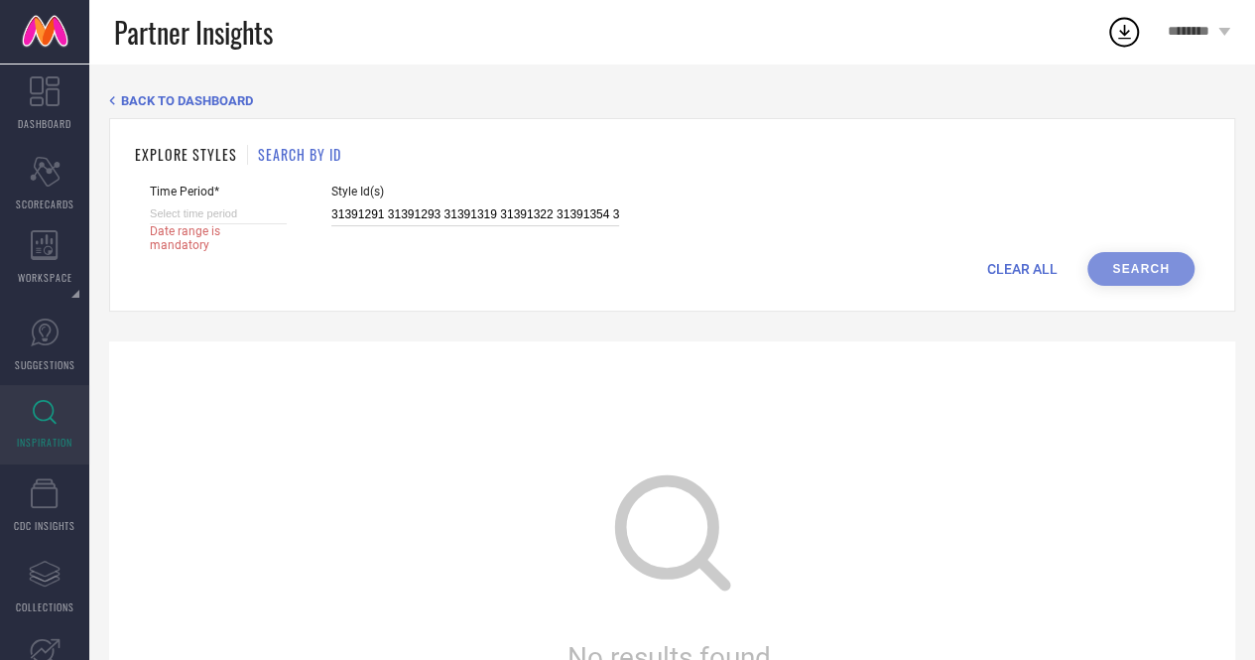
click at [404, 217] on input "31391291 31391293 31391319 31391322 31391354 31391364 31391365 31391387 3139139…" at bounding box center [475, 214] width 288 height 23
paste input "236634 31253376 31274487 31283179 31371417 31671908 31746677 31746680 31746682 …"
type input "31236634 31253376 31274487 31283179 31371417 31671908 31746677 31746680 3174668…"
click at [192, 226] on span "Date range is mandatory" at bounding box center [209, 238] width 119 height 28
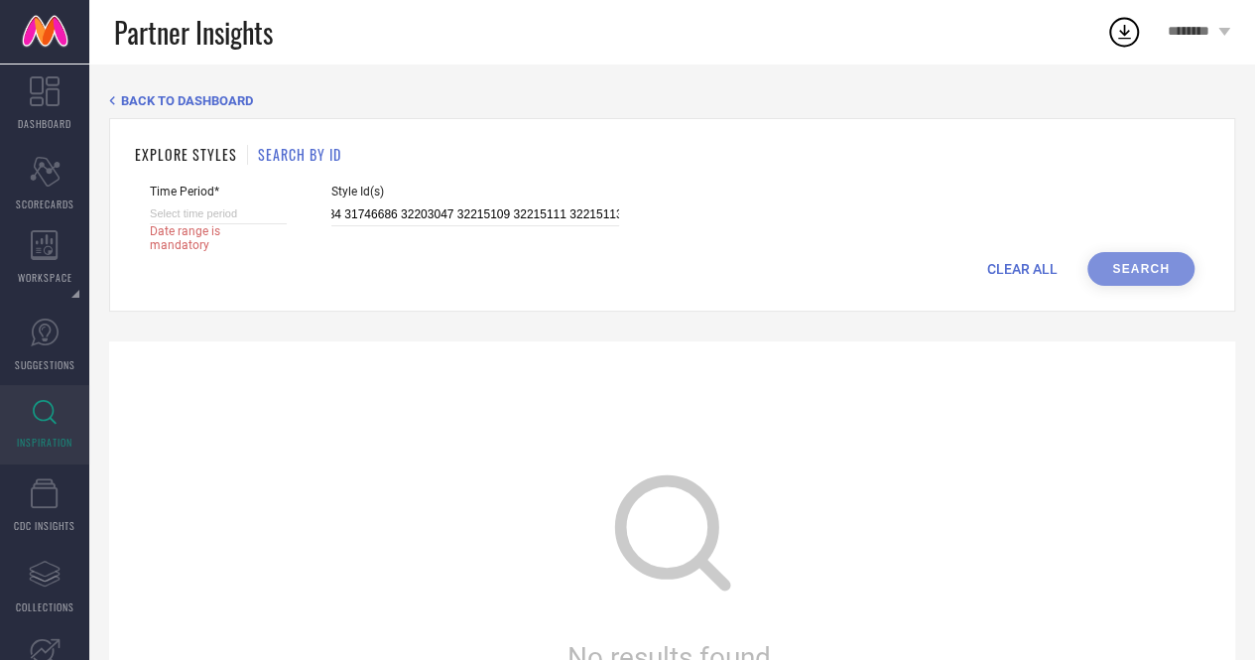
scroll to position [0, 0]
click at [228, 218] on input at bounding box center [218, 213] width 137 height 21
select select "8"
select select "2025"
select select "9"
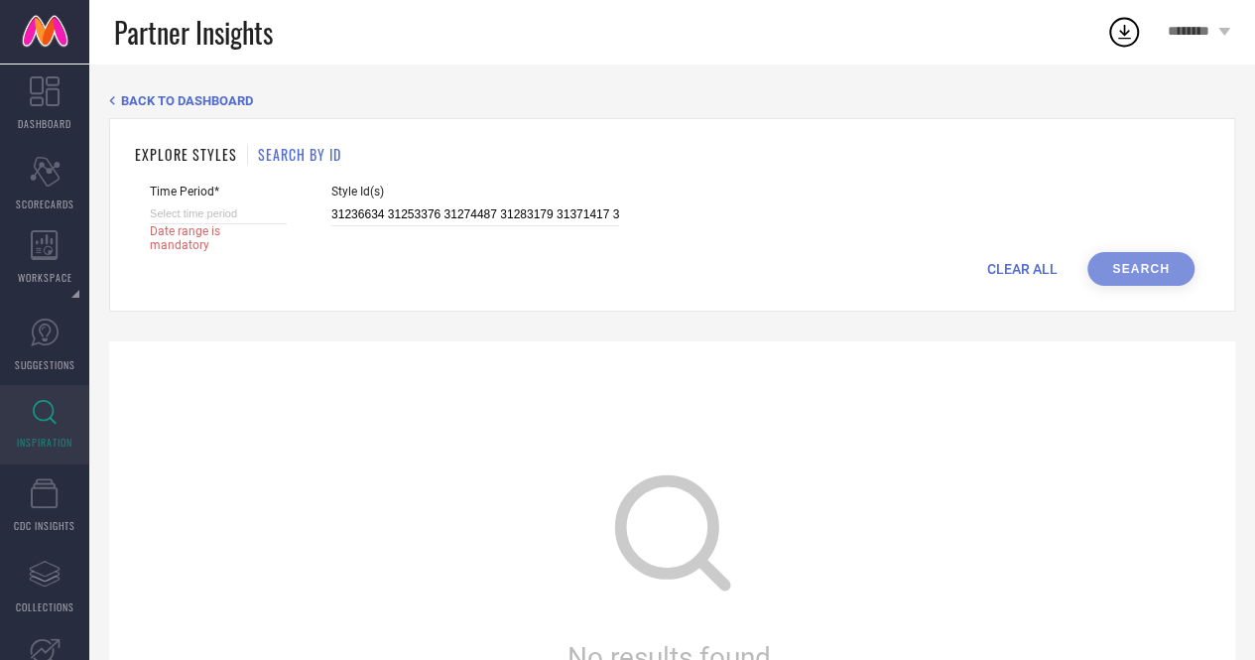
select select "2025"
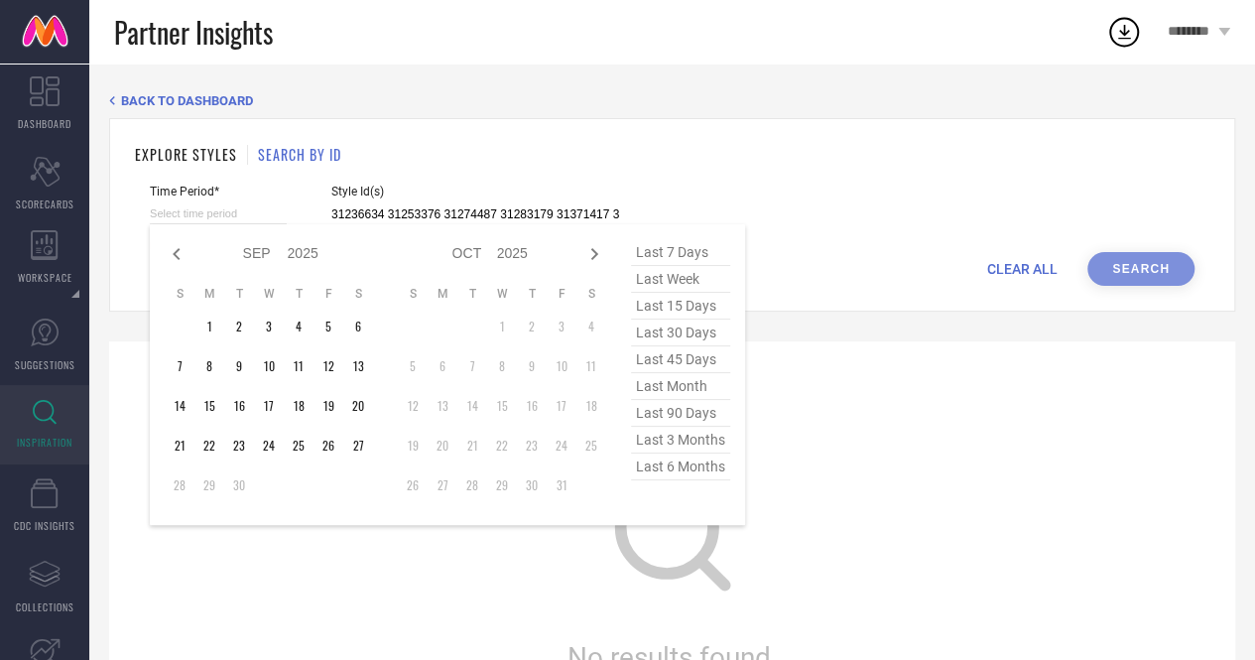
click at [675, 469] on span "last 6 months" at bounding box center [680, 466] width 99 height 27
type input "[DATE] to [DATE]"
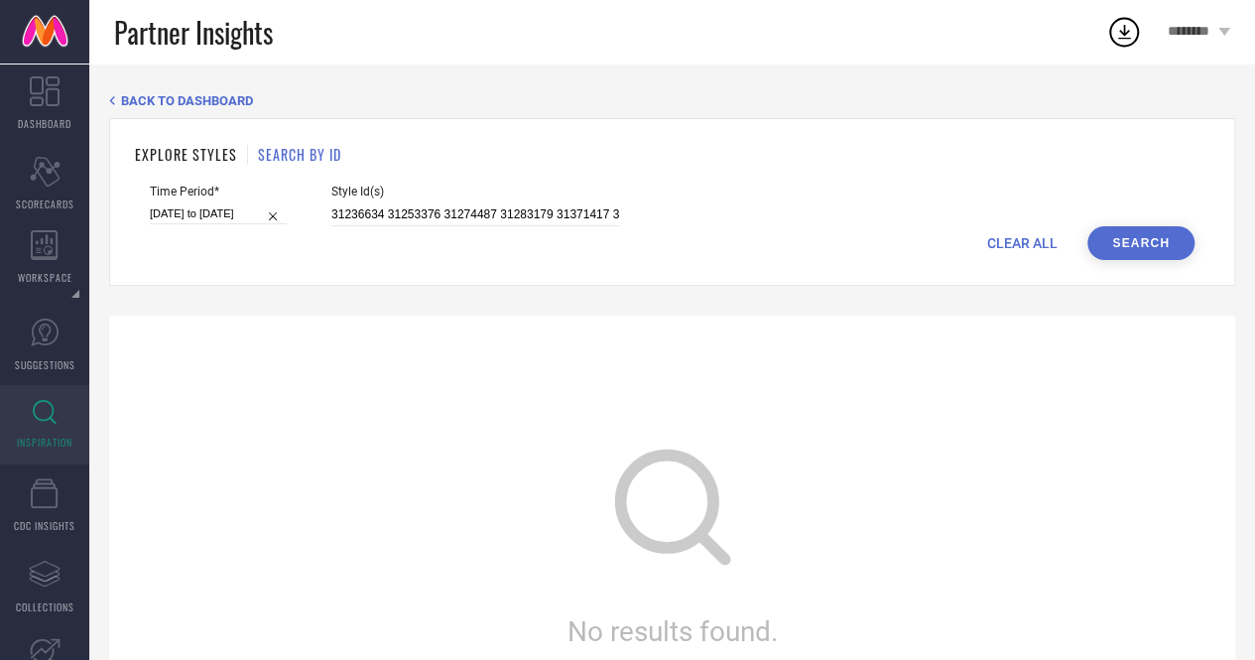
click at [1147, 251] on button "Search" at bounding box center [1140, 243] width 107 height 34
click at [1187, 235] on button "Search" at bounding box center [1140, 243] width 107 height 34
click at [243, 209] on input "[DATE] to [DATE]" at bounding box center [218, 213] width 137 height 21
select select "2"
select select "2025"
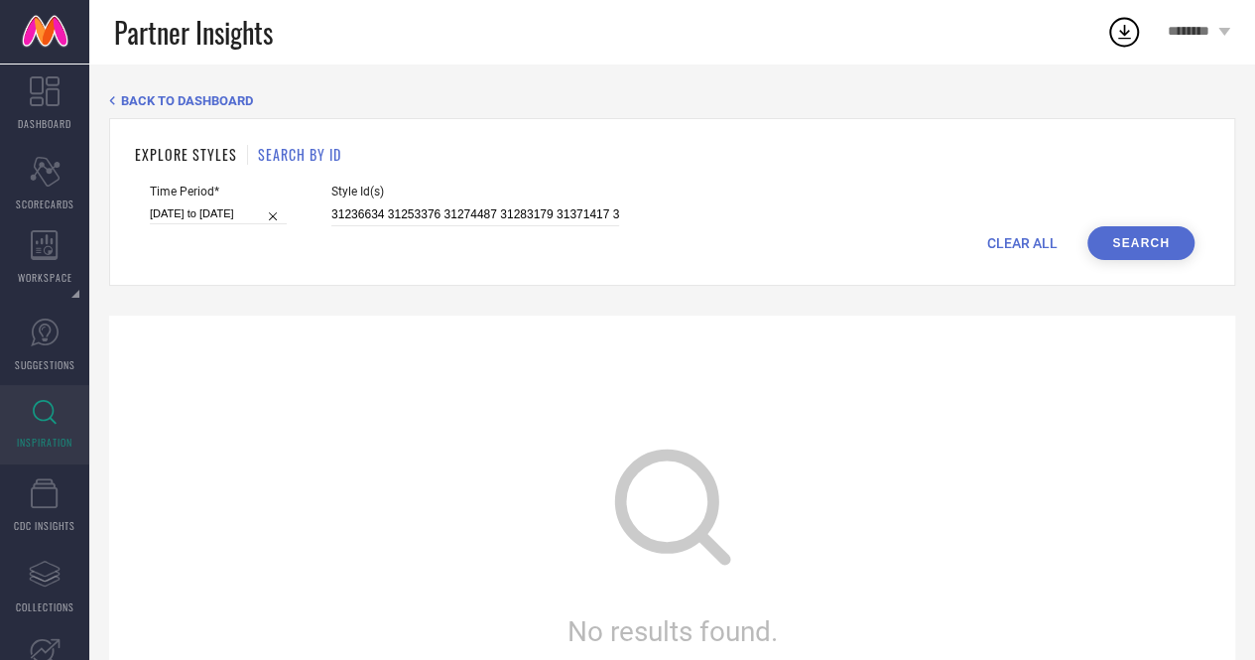
select select "3"
select select "2025"
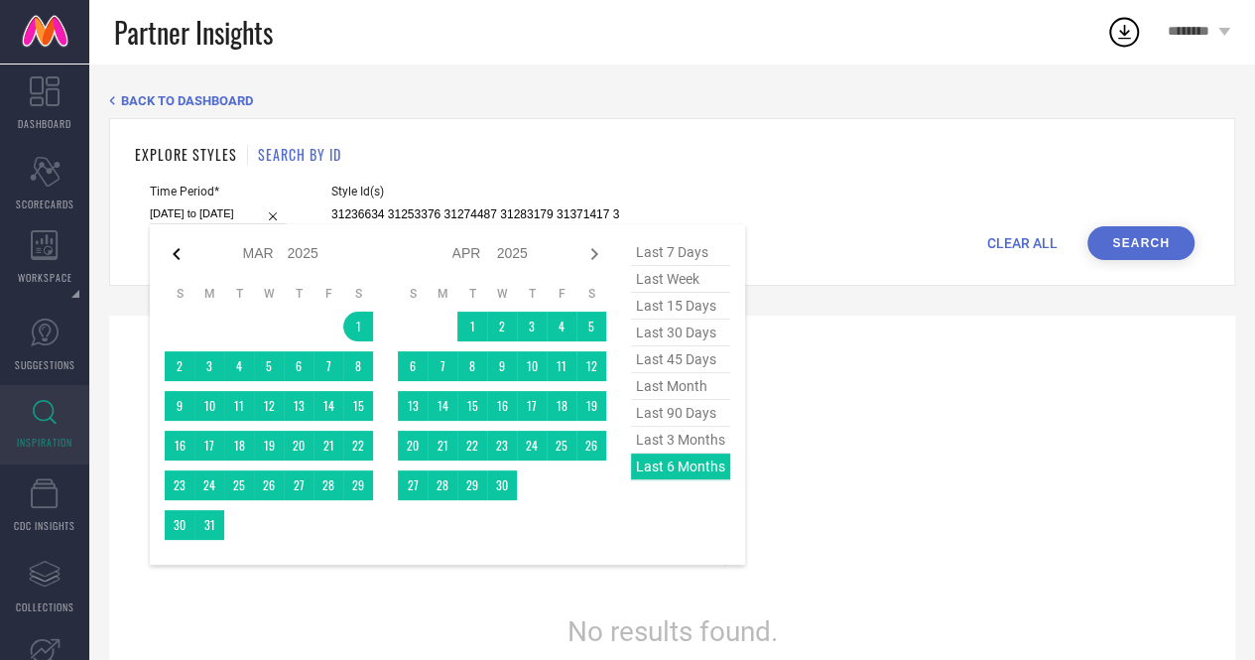
click at [175, 247] on icon at bounding box center [177, 254] width 24 height 24
select select "1"
select select "2025"
select select "2"
select select "2025"
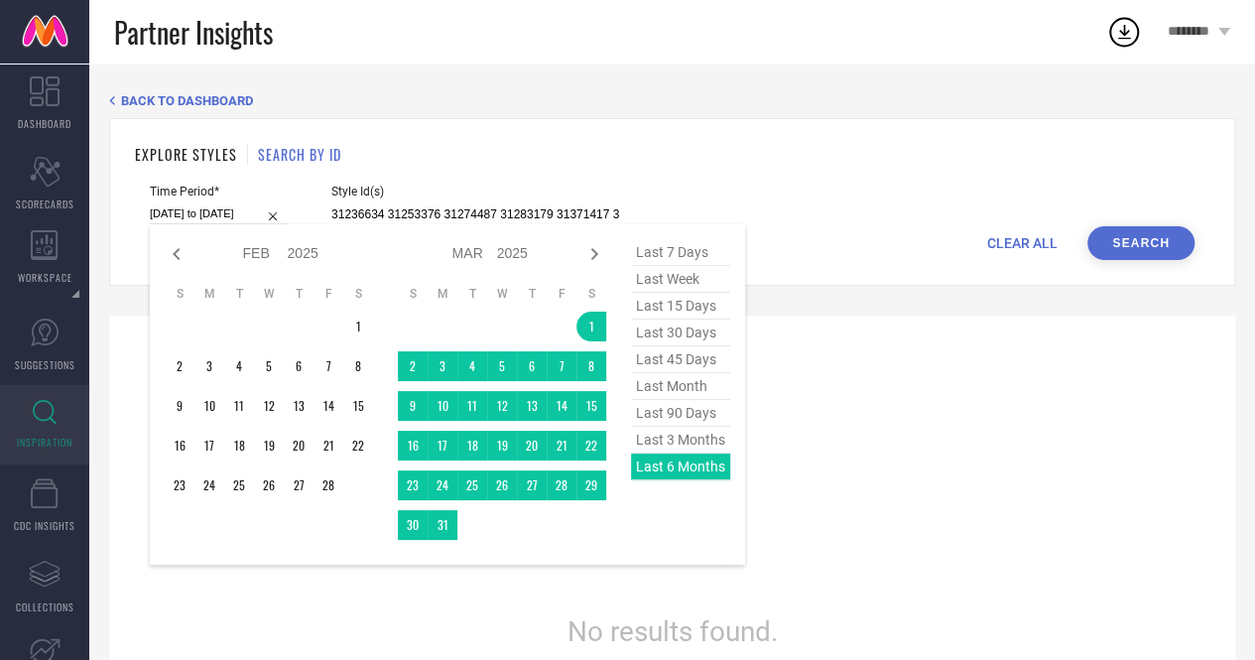
click at [175, 247] on icon at bounding box center [177, 254] width 24 height 24
select select "2025"
select select "1"
select select "2025"
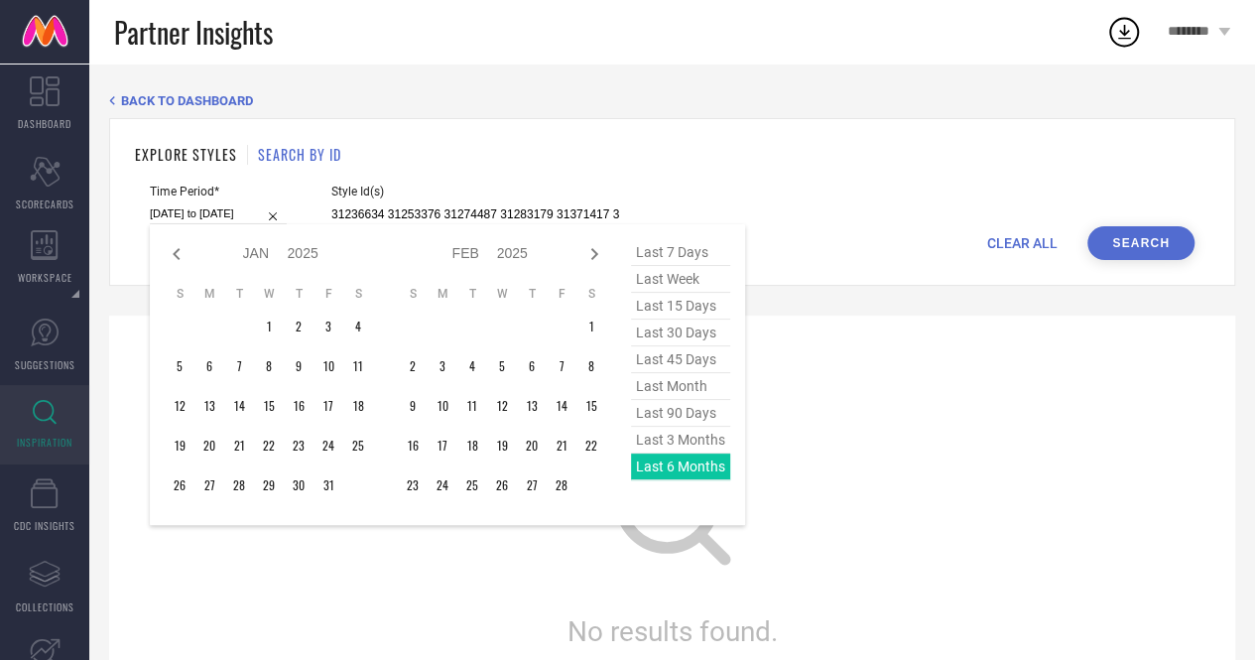
click at [175, 247] on icon at bounding box center [177, 254] width 24 height 24
select select "11"
select select "2024"
select select "2025"
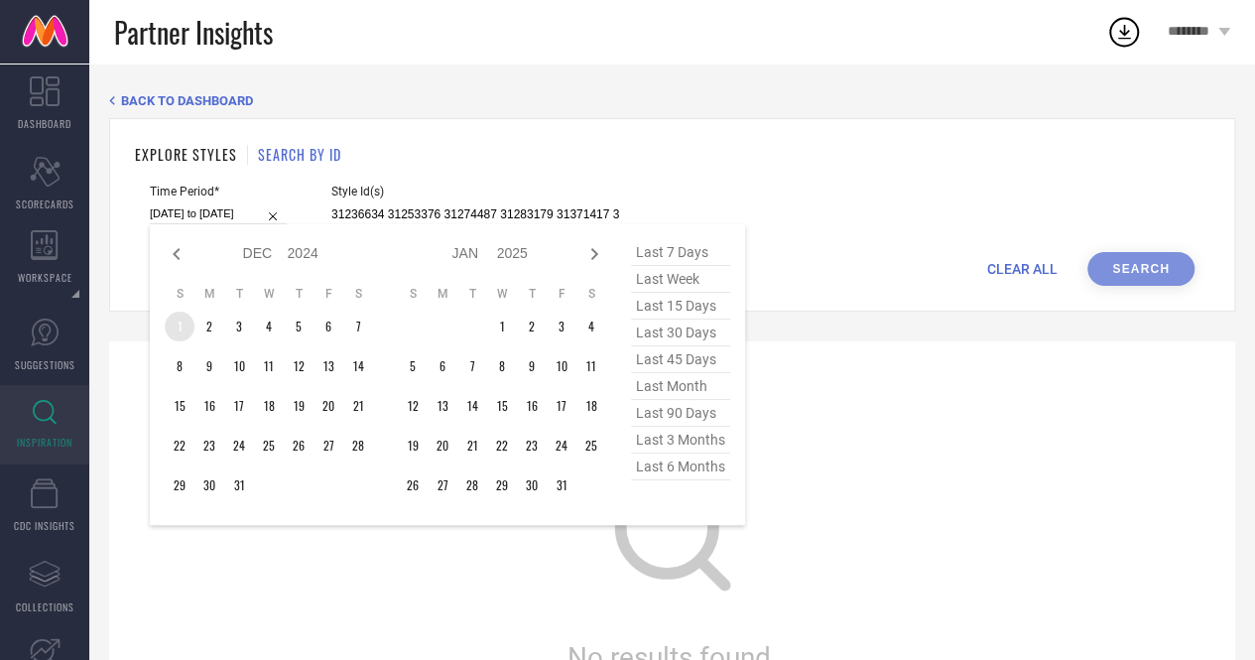
type input "After [DATE]"
click at [176, 318] on td "1" at bounding box center [180, 327] width 30 height 30
click at [594, 260] on icon at bounding box center [594, 254] width 24 height 24
select select "2025"
select select "1"
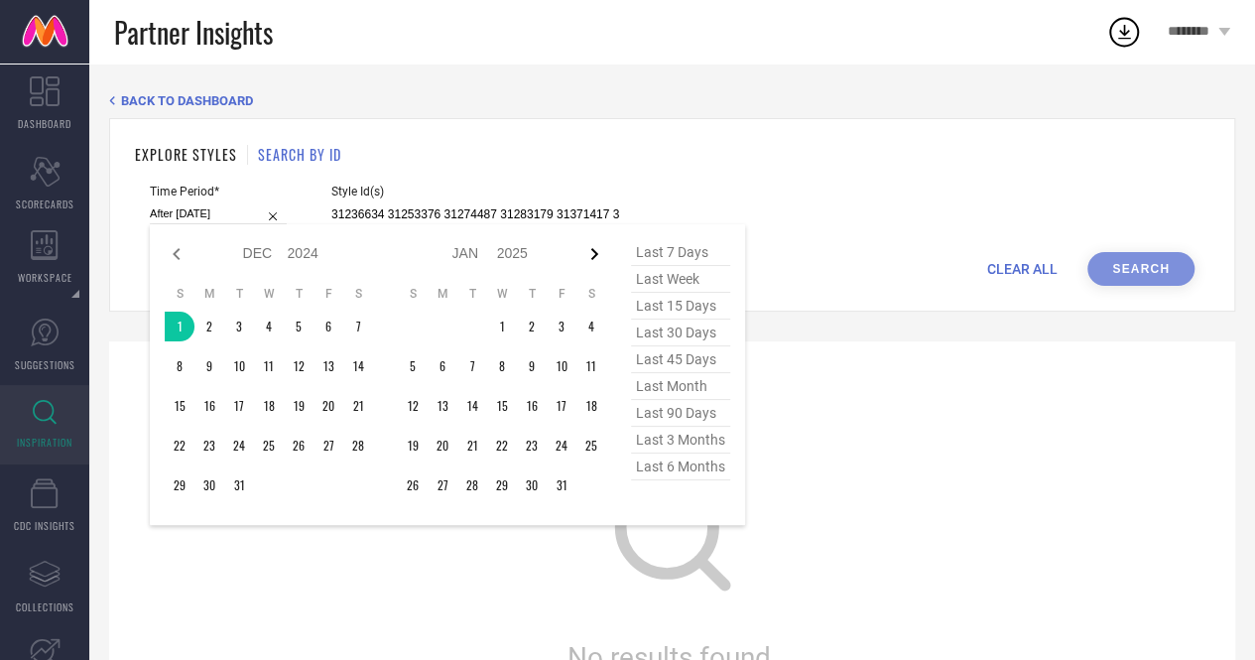
select select "2025"
click at [594, 260] on icon at bounding box center [594, 254] width 24 height 24
select select "1"
select select "2025"
select select "2"
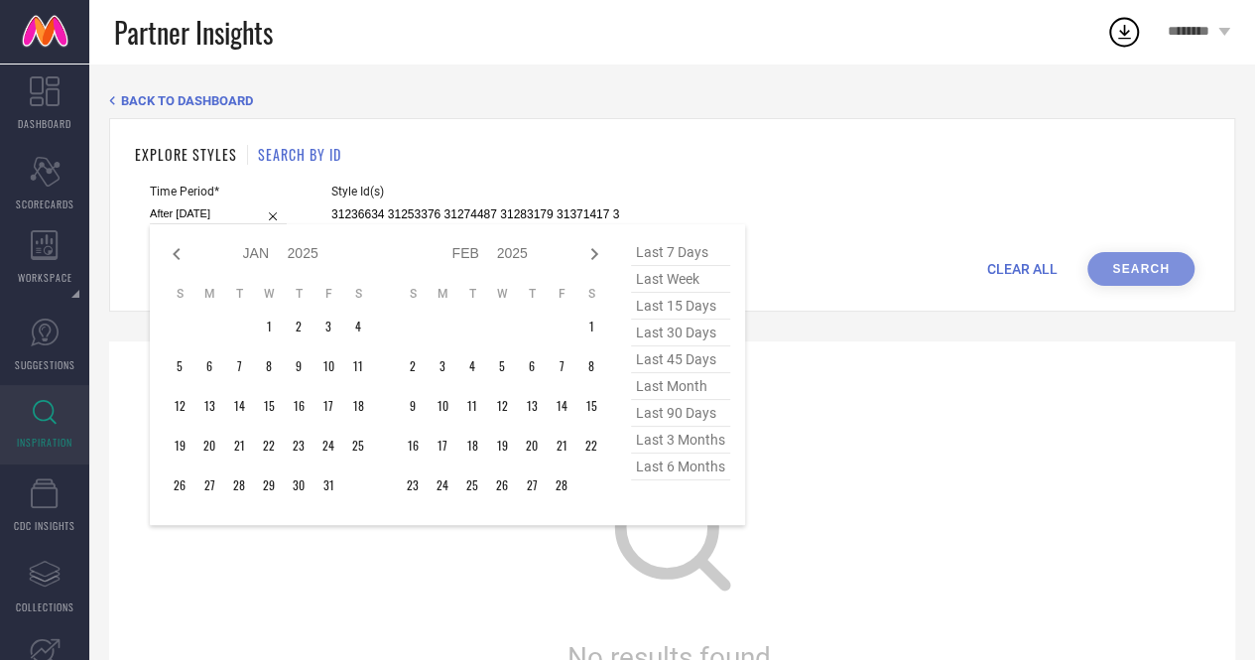
select select "2025"
click at [594, 260] on icon at bounding box center [594, 254] width 24 height 24
select select "2"
select select "2025"
select select "3"
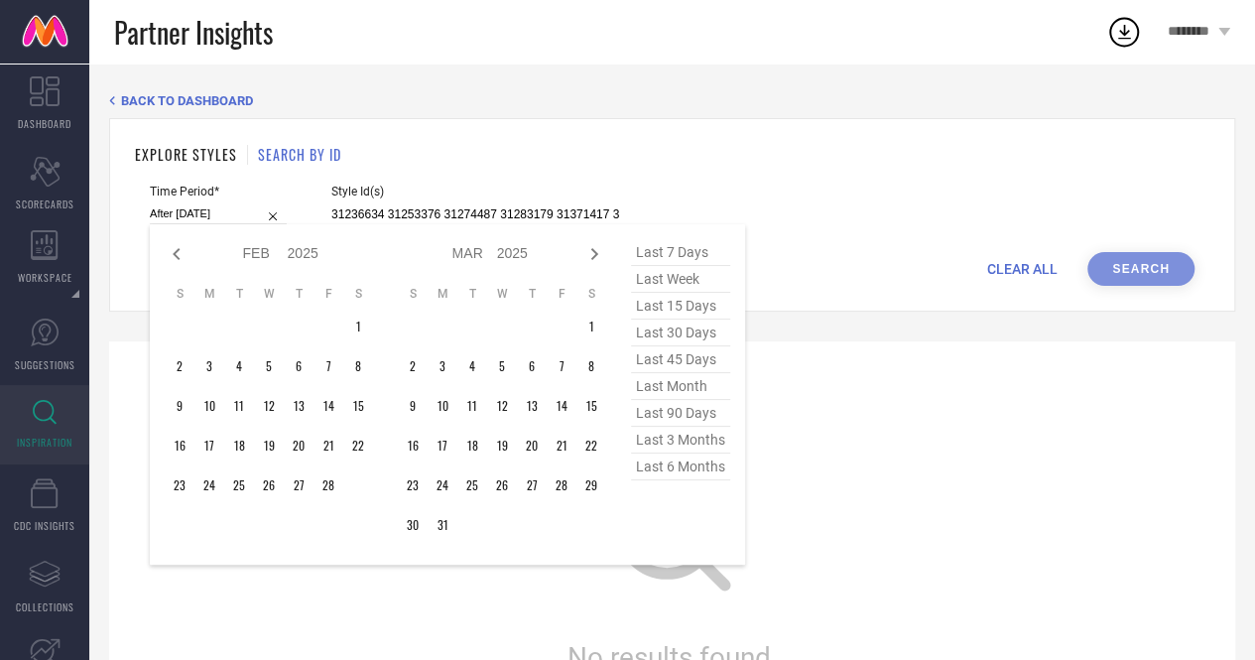
select select "2025"
click at [594, 260] on icon at bounding box center [594, 254] width 24 height 24
select select "3"
select select "2025"
select select "4"
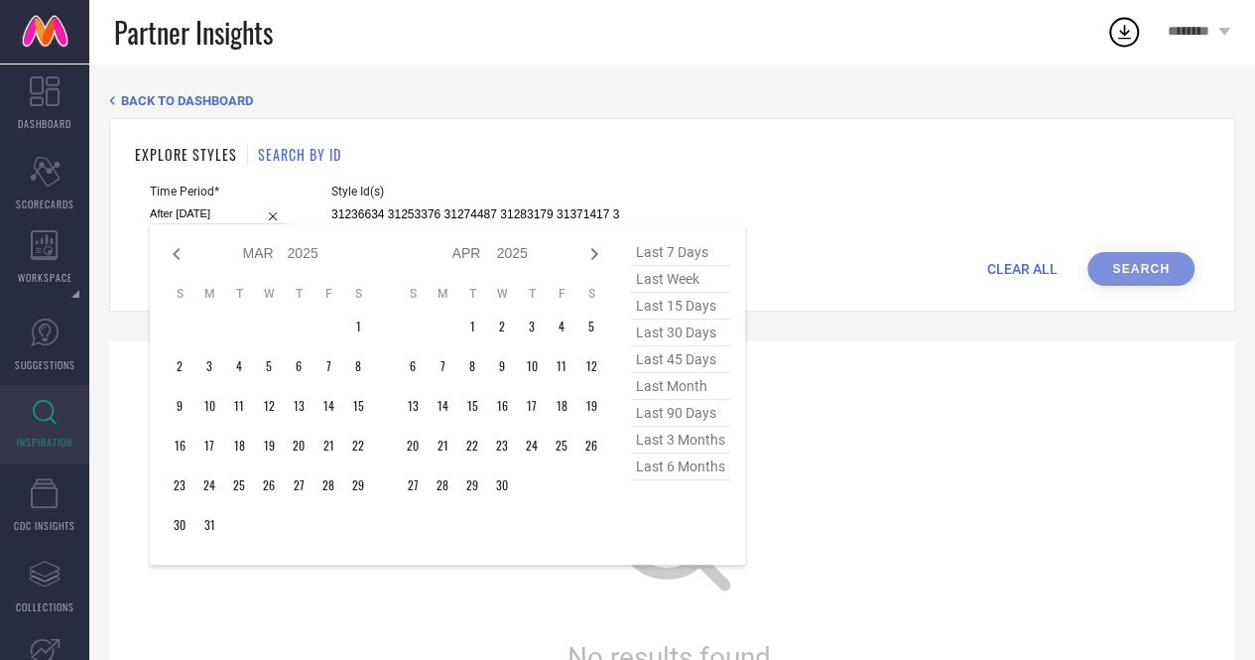
select select "2025"
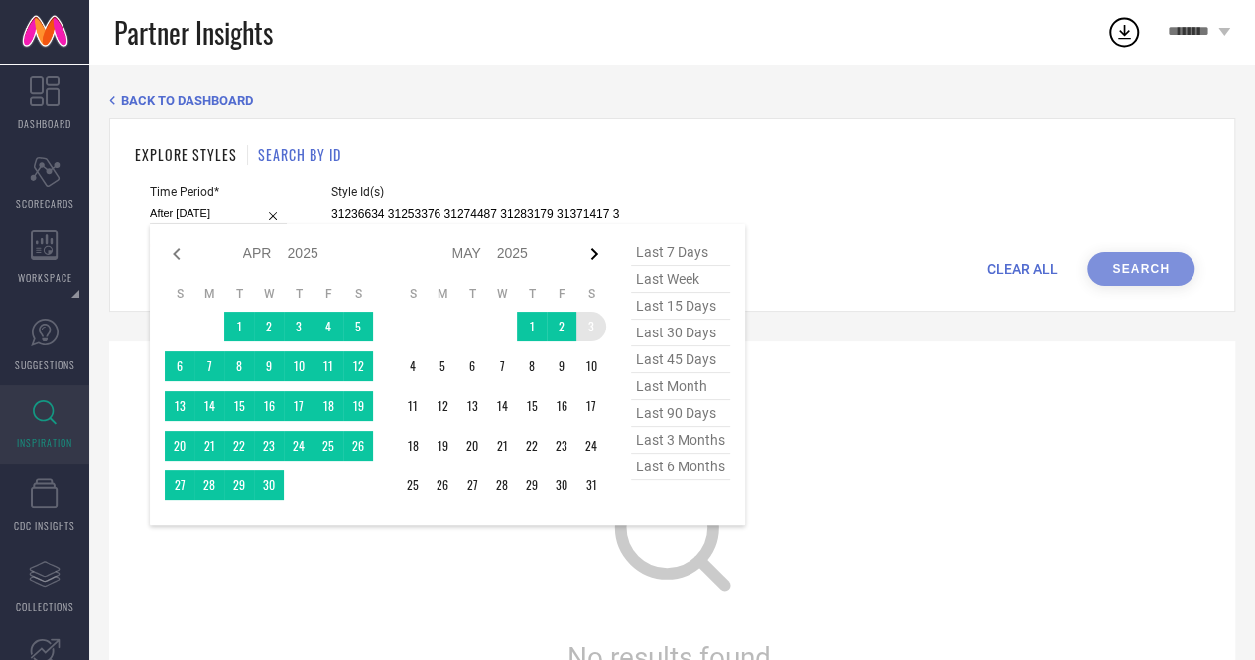
click at [591, 249] on icon at bounding box center [594, 254] width 7 height 12
select select "4"
select select "2025"
select select "5"
select select "2025"
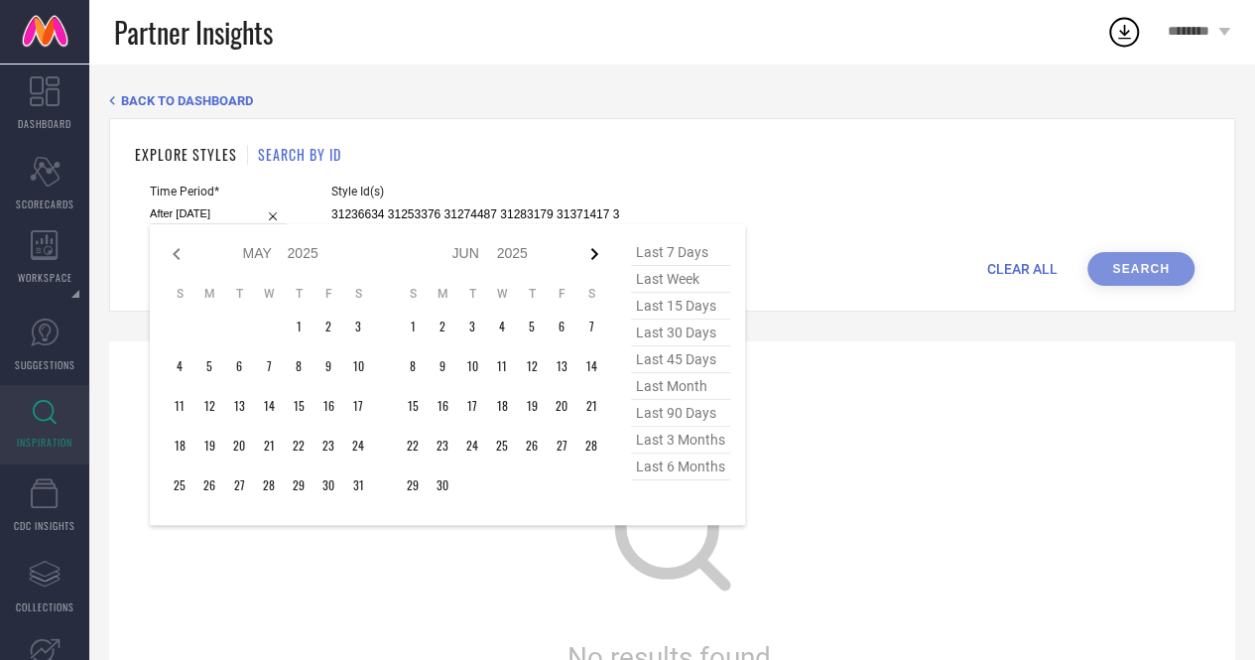
click at [599, 255] on icon at bounding box center [594, 254] width 24 height 24
select select "5"
select select "2025"
select select "6"
select select "2025"
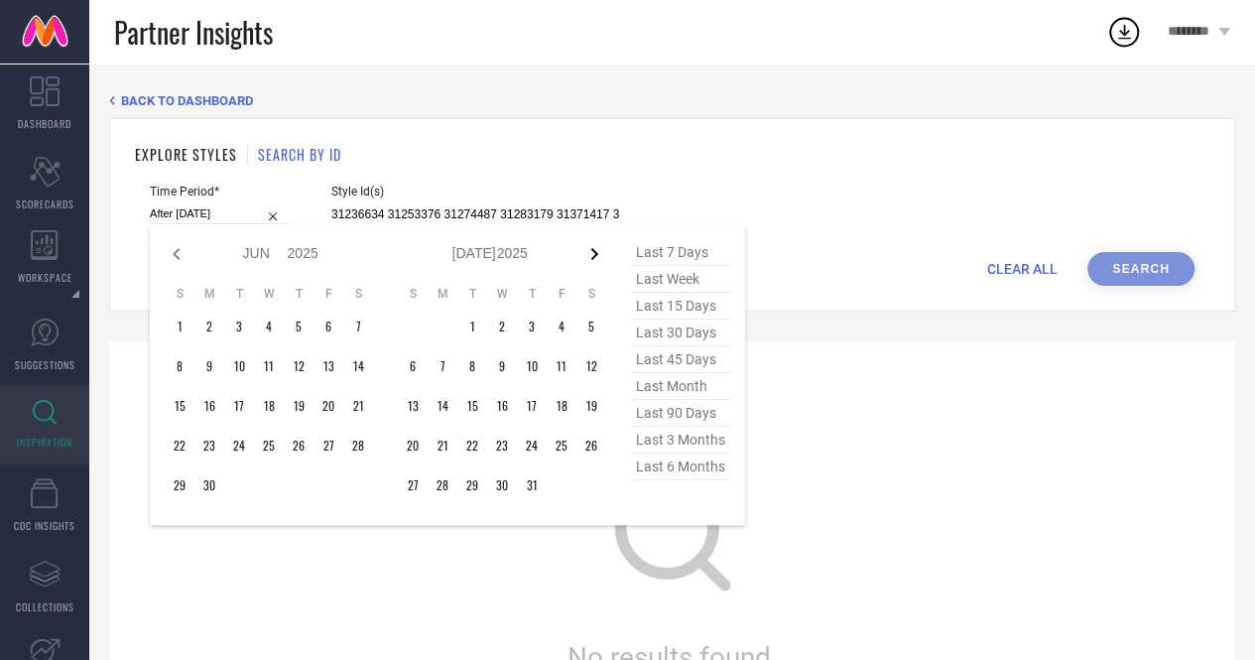
click at [599, 260] on icon at bounding box center [594, 254] width 24 height 24
select select "6"
select select "2025"
select select "7"
select select "2025"
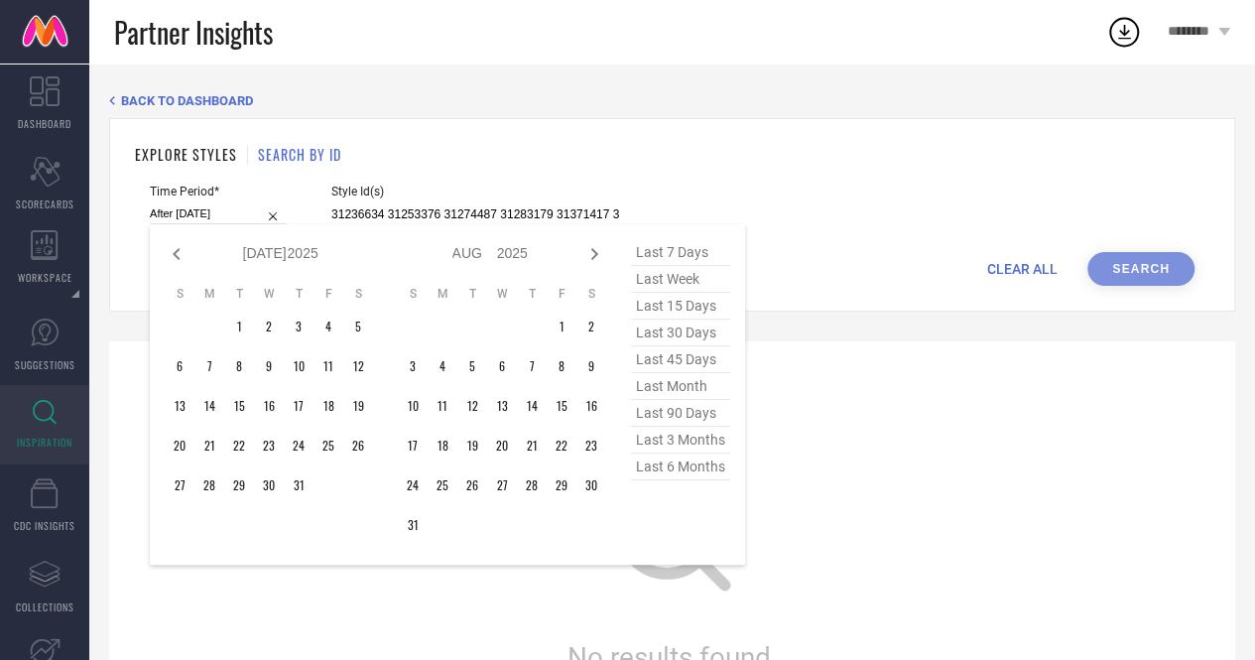
click at [599, 260] on icon at bounding box center [594, 254] width 24 height 24
select select "7"
select select "2025"
select select "8"
select select "2025"
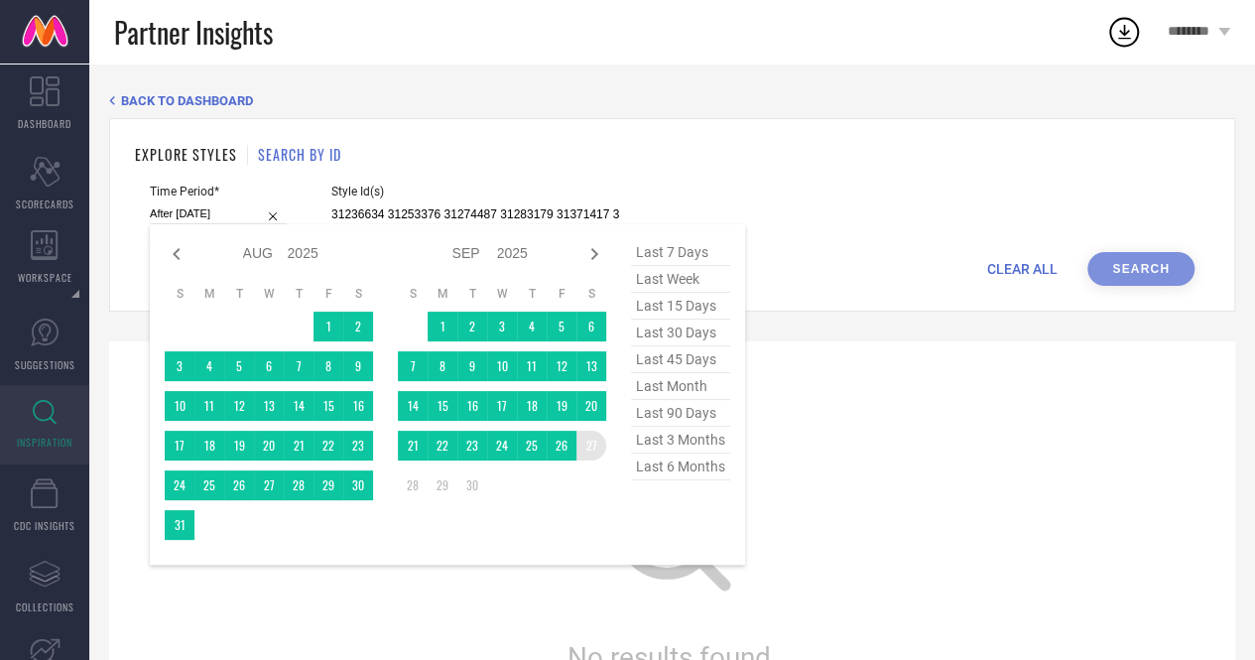
type input "[DATE] to [DATE]"
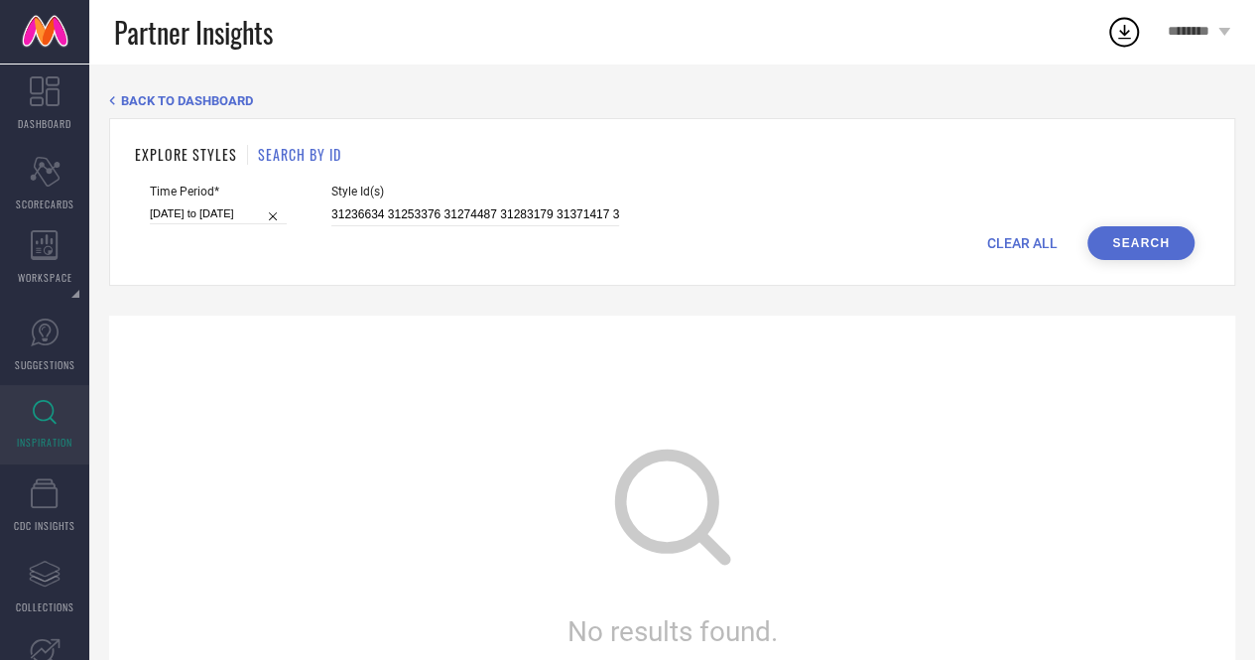
click at [1109, 250] on button "Search" at bounding box center [1140, 243] width 107 height 34
